Goal: Find specific page/section: Find specific page/section

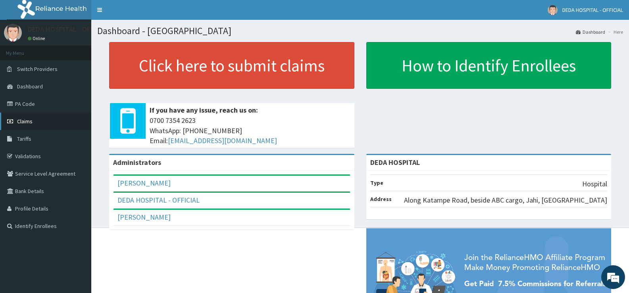
click at [33, 121] on link "Claims" at bounding box center [45, 121] width 91 height 17
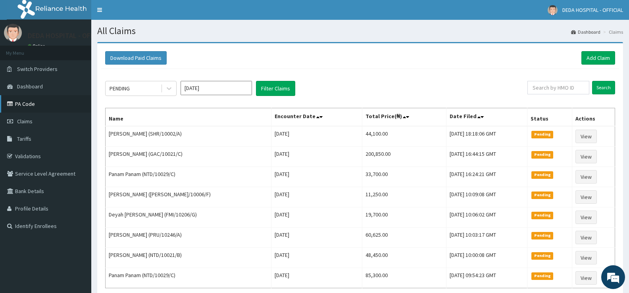
click at [37, 107] on link "PA Code" at bounding box center [45, 103] width 91 height 17
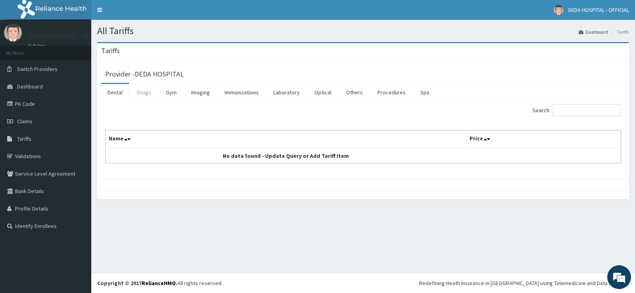
click at [146, 92] on link "Drugs" at bounding box center [144, 92] width 27 height 17
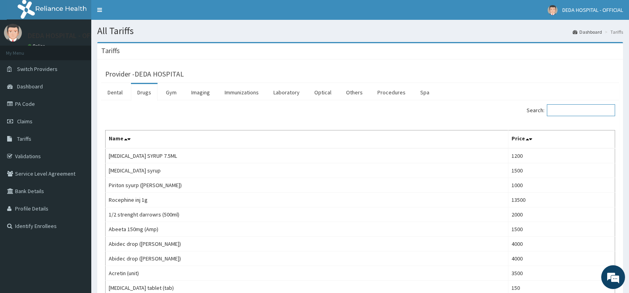
click at [581, 114] on input "Search:" at bounding box center [581, 110] width 68 height 12
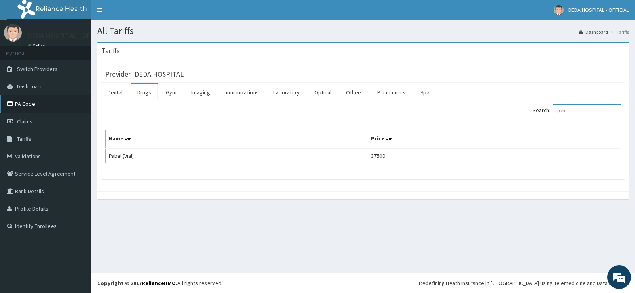
type input "pab"
click at [44, 105] on link "PA Code" at bounding box center [45, 103] width 91 height 17
